Goal: Task Accomplishment & Management: Manage account settings

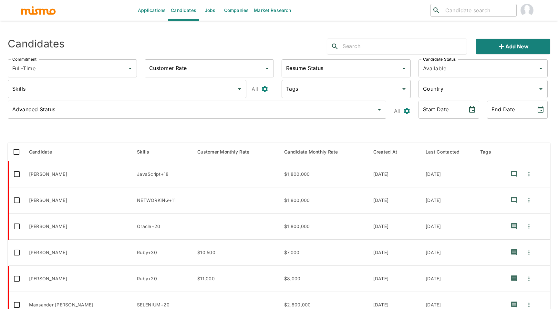
click at [466, 11] on input "search" at bounding box center [478, 10] width 71 height 9
type input "sigifredo"
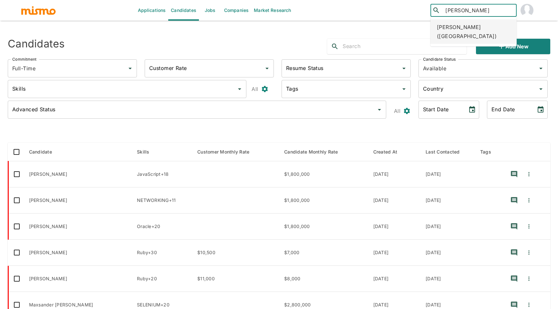
click at [483, 26] on div "Sigifredo Castro Briceño (Costa Rica)" at bounding box center [473, 31] width 86 height 25
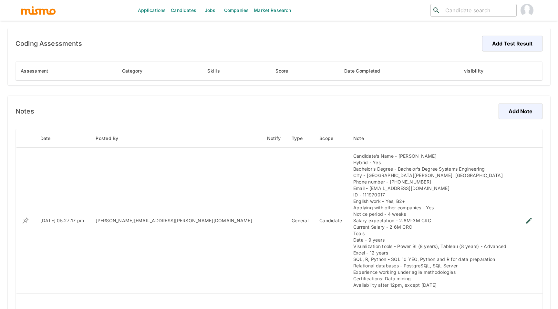
scroll to position [398, 0]
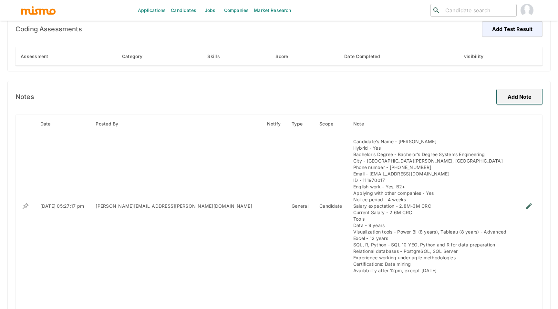
click at [534, 93] on button "Add Note" at bounding box center [519, 96] width 46 height 15
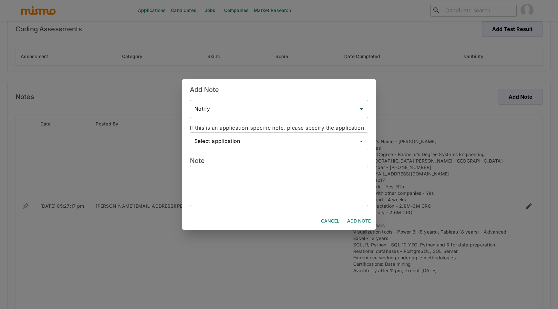
click at [267, 204] on div "x ​" at bounding box center [279, 186] width 178 height 40
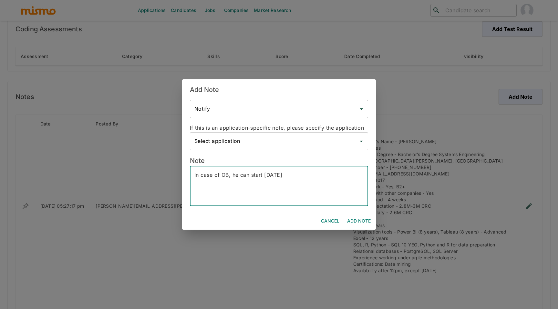
click at [267, 178] on textarea "In case of OB, he can start [DATE]" at bounding box center [278, 186] width 169 height 30
type textarea "In case of OB, he can start [DATE]"
click at [349, 220] on button "Add Note" at bounding box center [358, 221] width 29 height 12
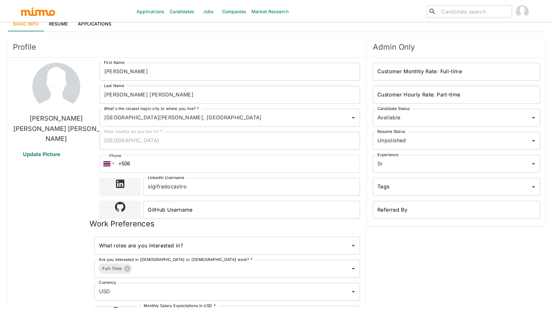
scroll to position [0, 0]
